Goal: Task Accomplishment & Management: Complete application form

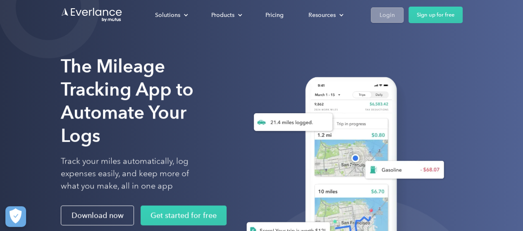
click at [393, 15] on div "Login" at bounding box center [386, 15] width 15 height 10
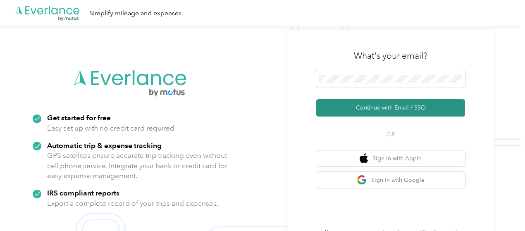
click at [412, 106] on button "Continue with Email / SSO" at bounding box center [390, 107] width 149 height 17
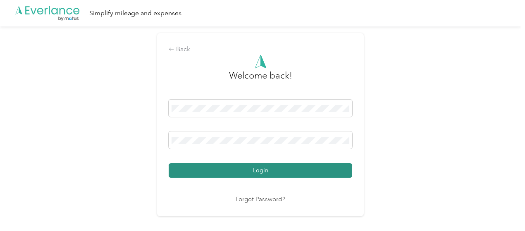
click at [344, 169] on button "Login" at bounding box center [261, 170] width 184 height 14
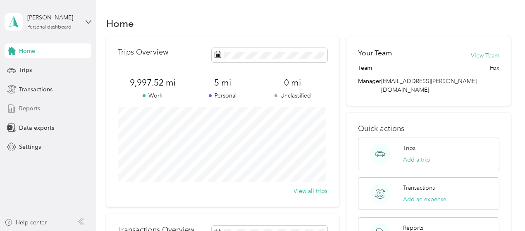
click at [38, 108] on span "Reports" at bounding box center [29, 108] width 21 height 9
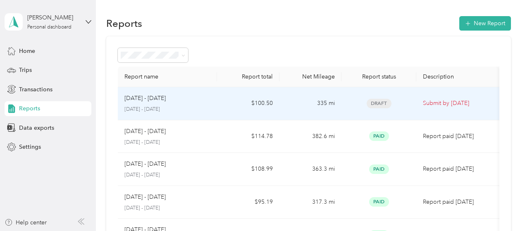
click at [163, 100] on p "Sep 16 - 30, 2025" at bounding box center [144, 98] width 41 height 9
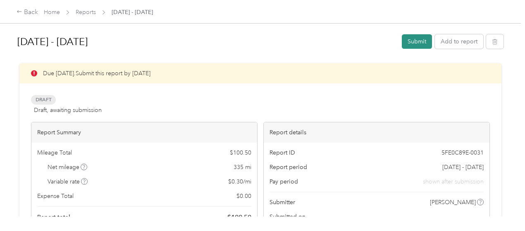
click at [415, 41] on button "Submit" at bounding box center [417, 41] width 30 height 14
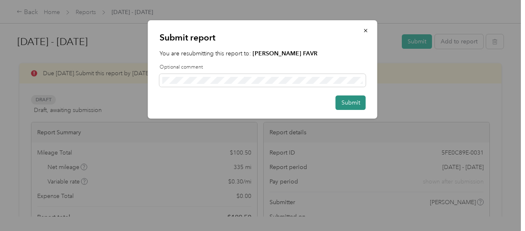
click at [348, 102] on button "Submit" at bounding box center [351, 102] width 30 height 14
